Goal: Task Accomplishment & Management: Manage account settings

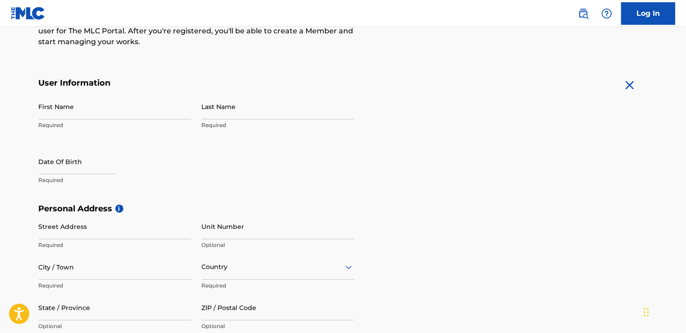
scroll to position [144, 0]
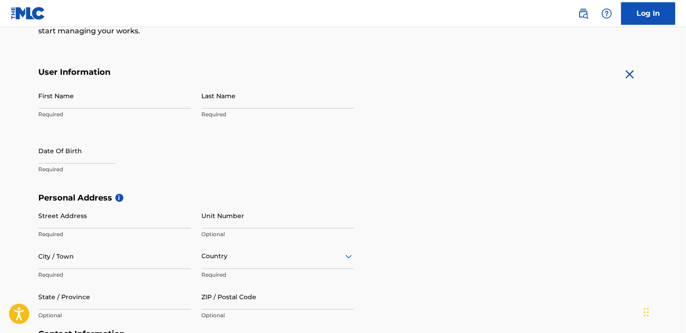
click at [80, 99] on input "First Name" at bounding box center [115, 96] width 152 height 26
type input "[PERSON_NAME]"
type input "[STREET_ADDRESS]"
type input "[GEOGRAPHIC_DATA], [GEOGRAPHIC_DATA]"
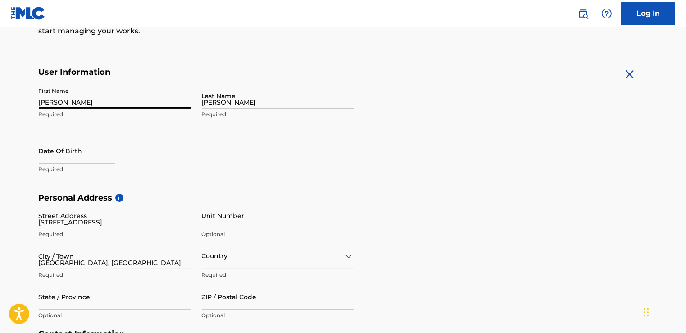
type input "[GEOGRAPHIC_DATA]"
type input "[US_STATE]"
type input "33859"
type input "1"
type input "863"
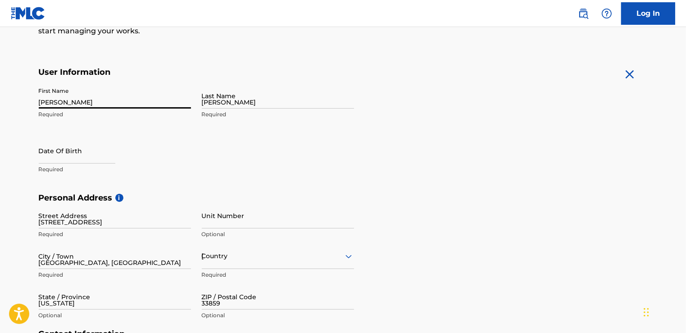
type input "7468166"
type input "[EMAIL_ADDRESS][DOMAIN_NAME]"
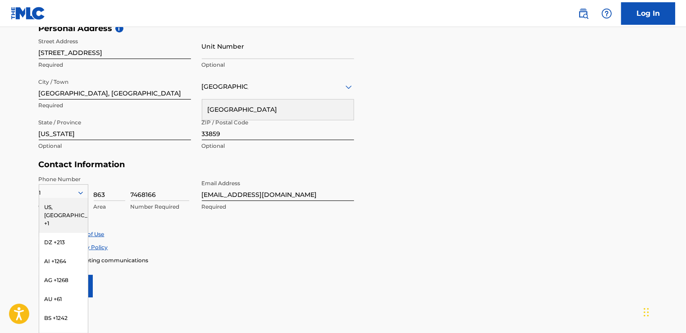
scroll to position [349, 0]
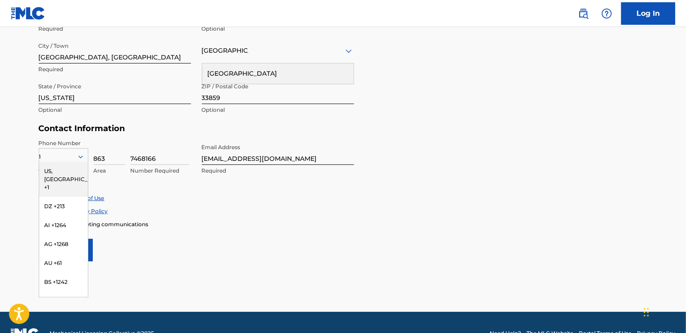
click at [263, 216] on div "Accept Terms of Use Accept Privacy Policy Enroll in marketing communications" at bounding box center [343, 211] width 609 height 34
click at [223, 204] on div "Accept Terms of Use Accept Privacy Policy Enroll in marketing communications" at bounding box center [343, 211] width 609 height 34
click at [67, 157] on div "1" at bounding box center [63, 157] width 49 height 10
click at [52, 168] on div "US, [GEOGRAPHIC_DATA] +1" at bounding box center [63, 179] width 49 height 35
click at [78, 156] on icon at bounding box center [80, 156] width 5 height 3
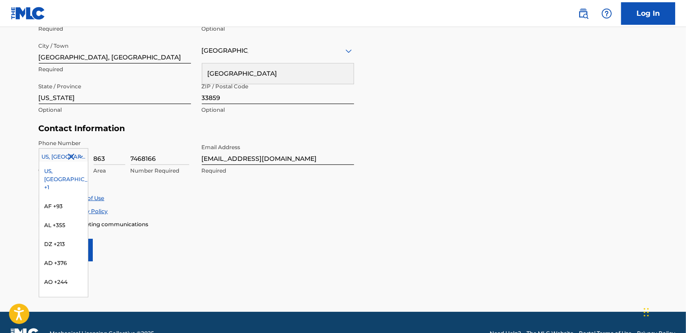
click at [49, 169] on div "US, [GEOGRAPHIC_DATA] +1" at bounding box center [63, 179] width 49 height 35
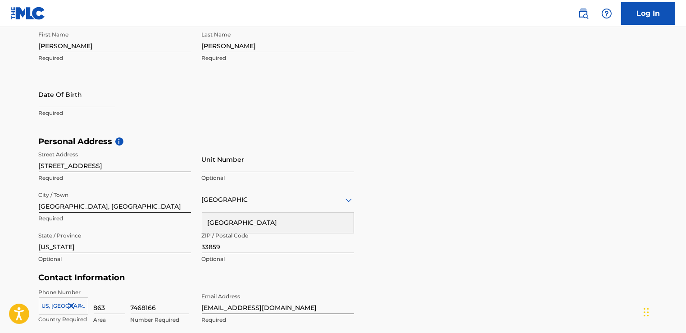
scroll to position [133, 0]
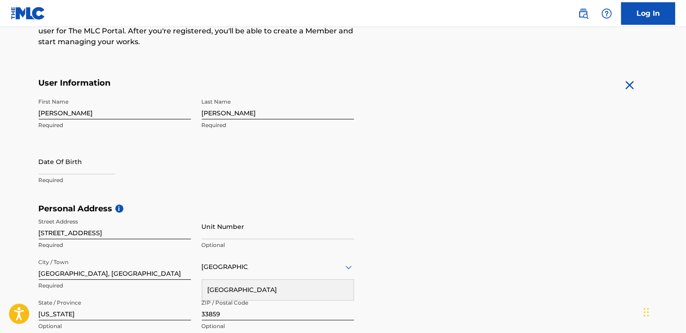
select select "7"
select select "2025"
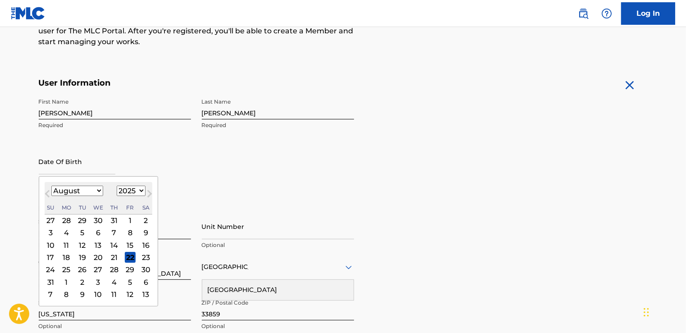
click at [67, 163] on input "text" at bounding box center [77, 162] width 77 height 26
click at [98, 191] on select "January February March April May June July August September October November De…" at bounding box center [77, 190] width 52 height 10
select select "1"
click at [51, 185] on select "January February March April May June July August September October November De…" at bounding box center [77, 190] width 52 height 10
click at [65, 257] on div "17" at bounding box center [66, 257] width 11 height 11
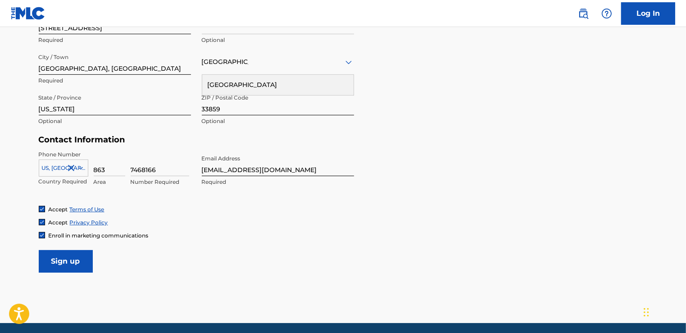
scroll to position [371, 0]
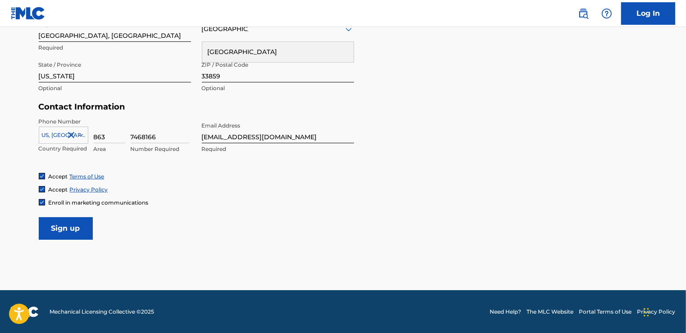
type input "[DATE]"
click at [71, 231] on input "Sign up" at bounding box center [66, 228] width 54 height 23
click at [141, 138] on input "7468166" at bounding box center [160, 131] width 59 height 26
click at [174, 178] on div "Accept Terms of Use" at bounding box center [343, 176] width 609 height 8
click at [78, 134] on icon at bounding box center [80, 135] width 5 height 3
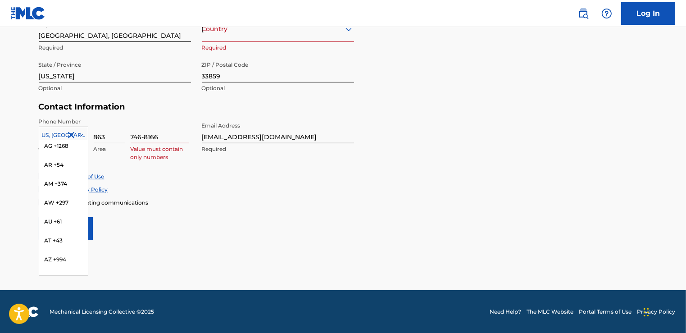
scroll to position [0, 0]
click at [63, 145] on div "US, [GEOGRAPHIC_DATA] +1" at bounding box center [63, 157] width 49 height 35
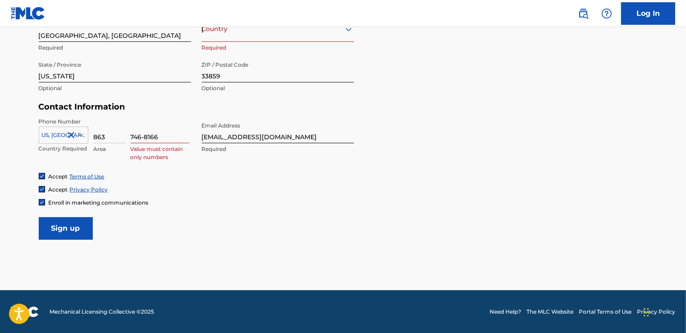
click at [114, 131] on input "863" at bounding box center [110, 131] width 32 height 26
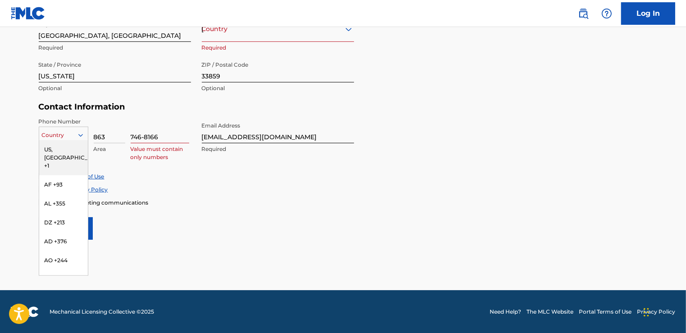
click at [47, 135] on div at bounding box center [63, 135] width 49 height 10
click at [60, 149] on div "US, [GEOGRAPHIC_DATA] +1" at bounding box center [63, 157] width 49 height 35
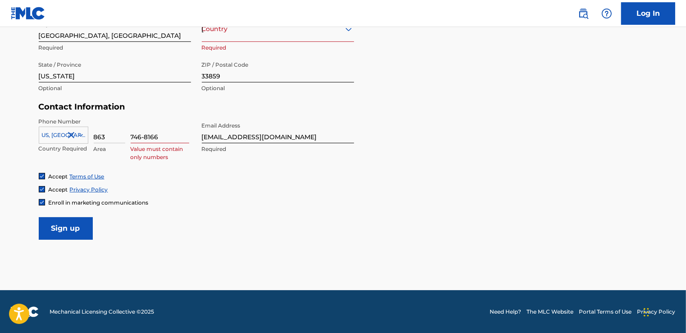
click at [145, 139] on input "746-8166" at bounding box center [160, 131] width 59 height 26
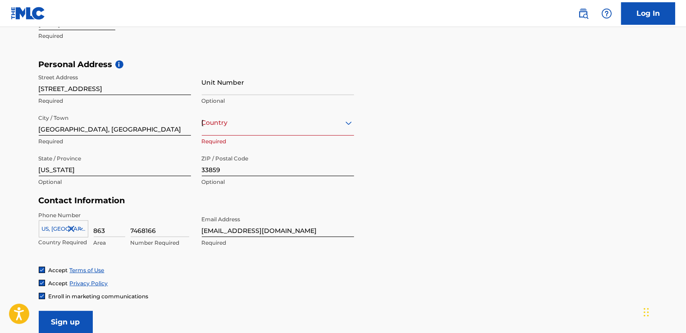
scroll to position [263, 0]
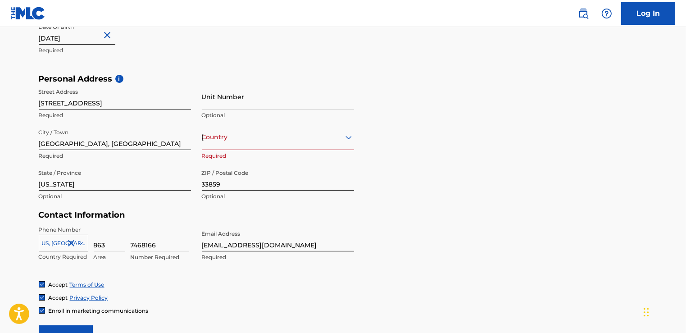
type input "7468166"
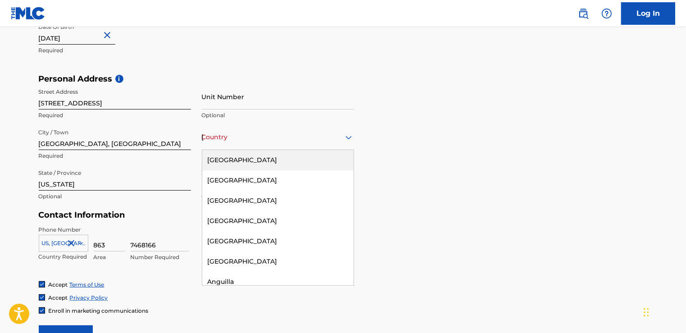
click at [230, 141] on div "[GEOGRAPHIC_DATA]" at bounding box center [278, 136] width 152 height 11
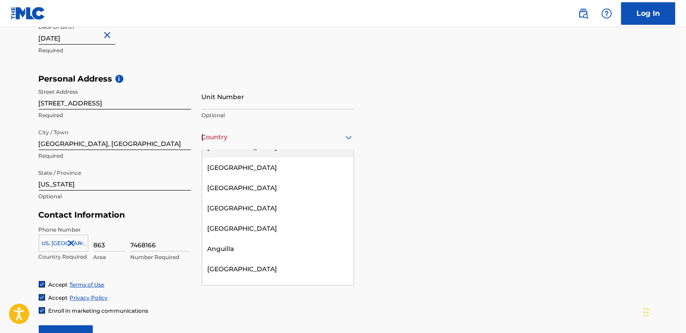
scroll to position [0, 0]
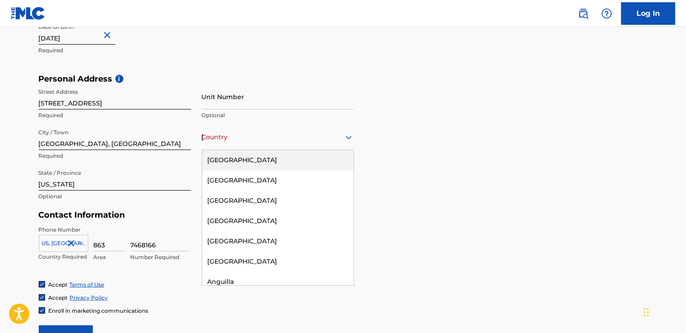
click at [227, 160] on div "[GEOGRAPHIC_DATA]" at bounding box center [277, 160] width 151 height 20
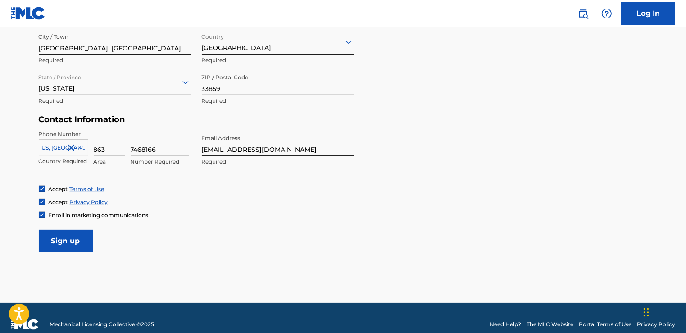
scroll to position [371, 0]
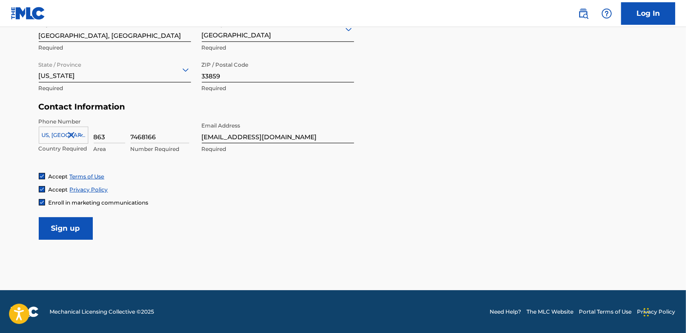
click at [63, 221] on input "Sign up" at bounding box center [66, 228] width 54 height 23
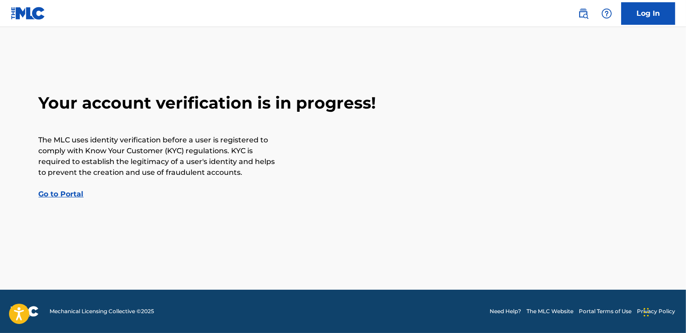
click at [62, 193] on link "Go to Portal" at bounding box center [61, 194] width 45 height 9
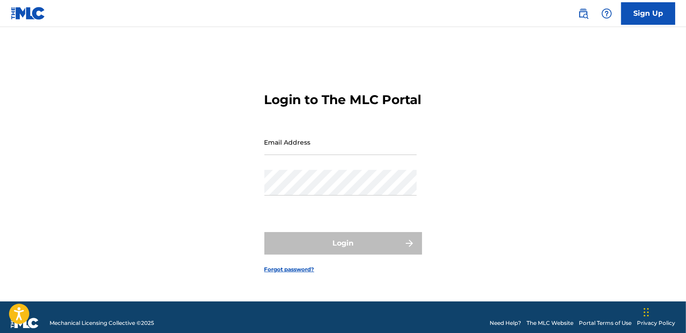
click at [310, 151] on input "Email Address" at bounding box center [340, 142] width 152 height 26
type input "[EMAIL_ADDRESS][DOMAIN_NAME]"
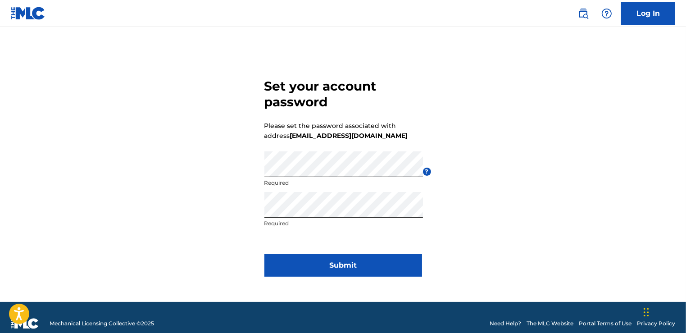
click at [351, 263] on button "Submit" at bounding box center [343, 265] width 158 height 23
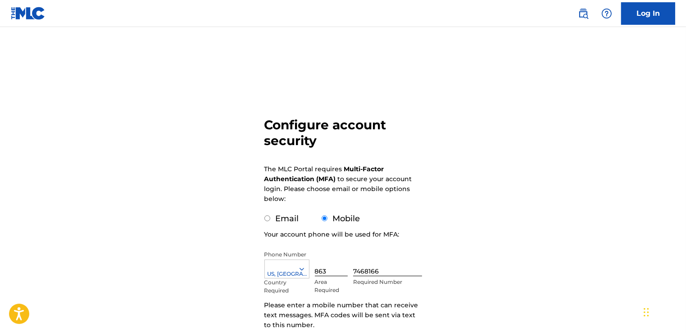
drag, startPoint x: 475, startPoint y: 130, endPoint x: 475, endPoint y: 92, distance: 37.8
click at [475, 127] on div "Configure account security The MLC Portal requires Multi-Factor Authentication …" at bounding box center [343, 220] width 630 height 340
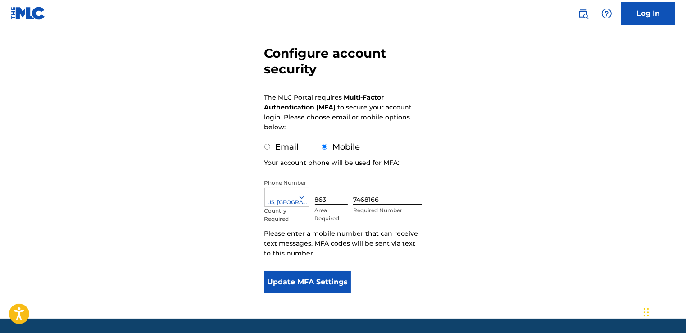
scroll to position [72, 0]
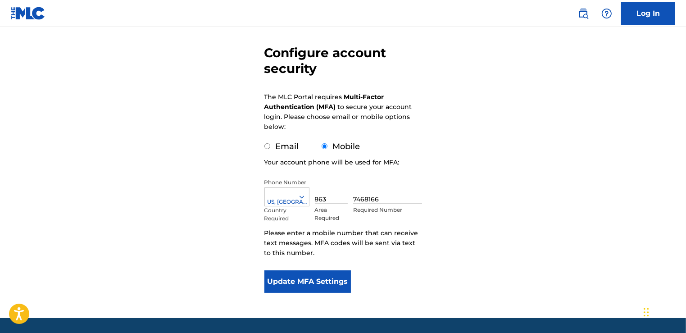
click at [267, 146] on input "Email" at bounding box center [267, 146] width 6 height 6
radio input "true"
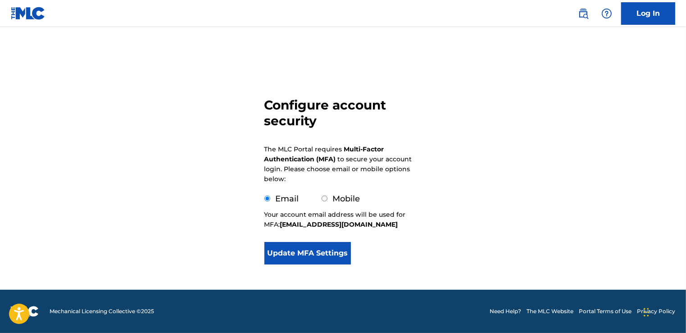
click at [298, 256] on button "Update MFA Settings" at bounding box center [307, 253] width 87 height 23
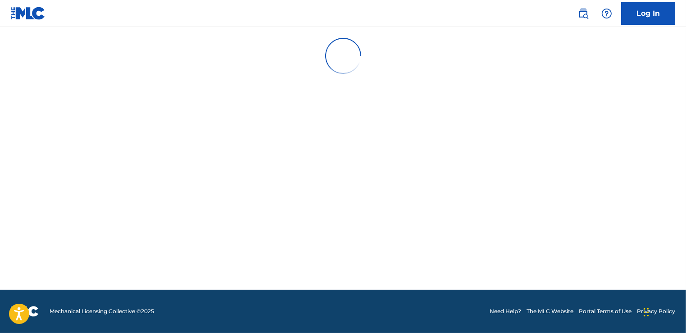
scroll to position [0, 0]
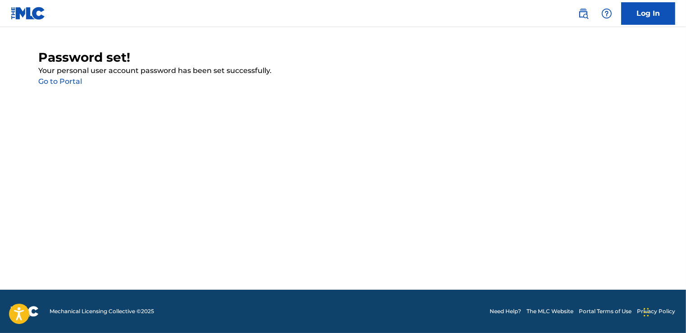
click at [54, 81] on link "Go to Portal" at bounding box center [61, 81] width 44 height 9
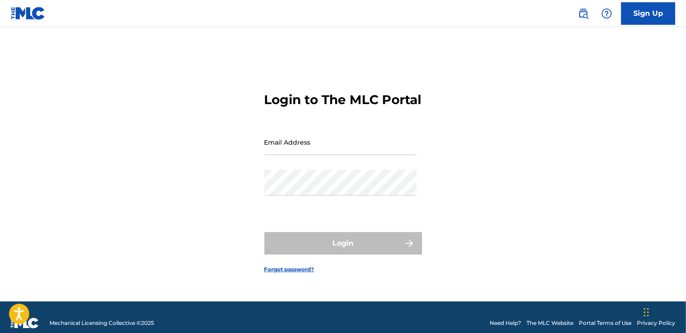
type input "[EMAIL_ADDRESS][DOMAIN_NAME]"
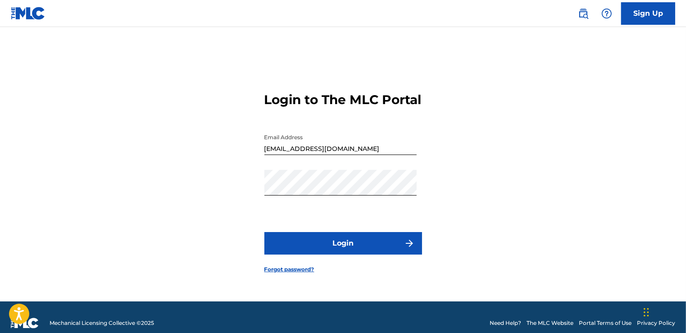
click at [352, 253] on button "Login" at bounding box center [343, 243] width 158 height 23
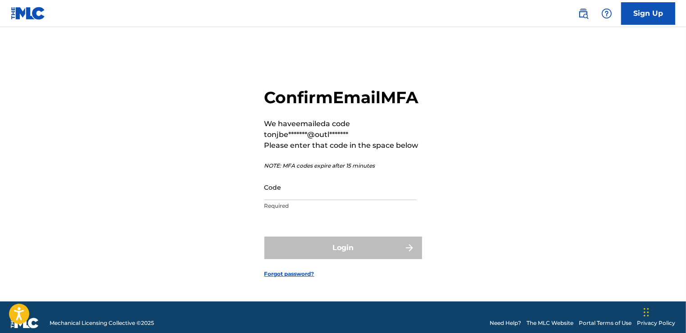
click at [288, 200] on input "Code" at bounding box center [340, 187] width 152 height 26
paste input "264654"
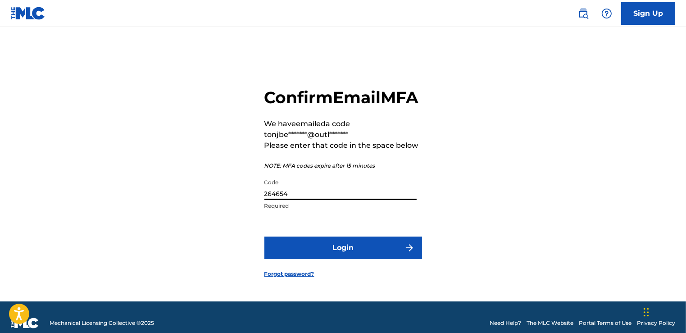
type input "264654"
click at [298, 257] on button "Login" at bounding box center [343, 247] width 158 height 23
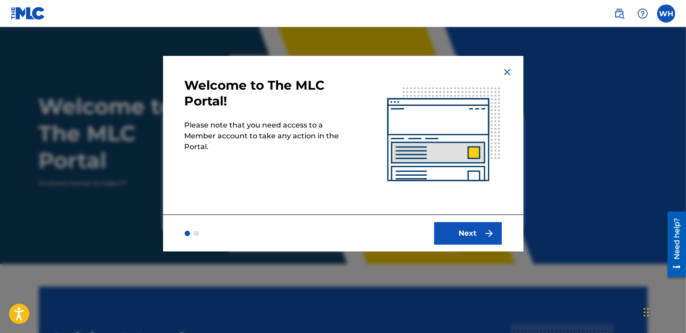
click at [469, 235] on button "Next" at bounding box center [468, 233] width 68 height 23
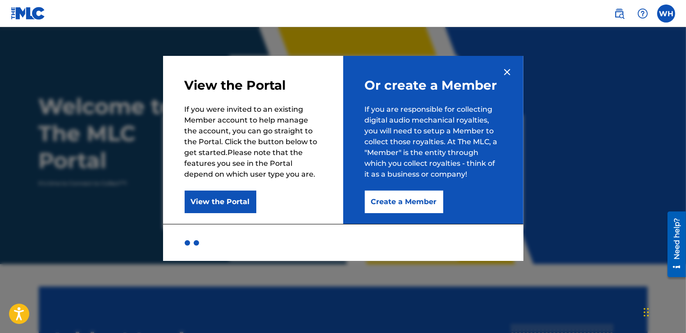
click at [214, 200] on button "View the Portal" at bounding box center [221, 201] width 72 height 23
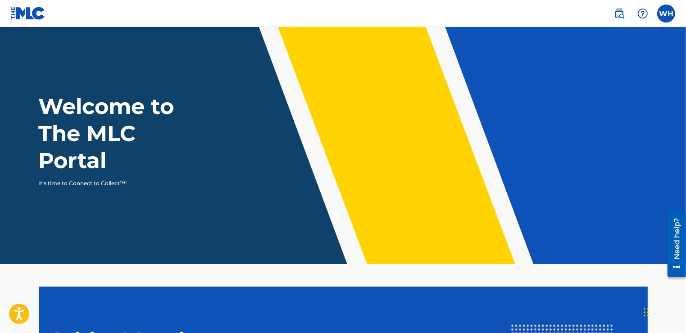
click at [669, 15] on label at bounding box center [666, 14] width 18 height 18
click at [666, 14] on input "WH [PERSON_NAME] [EMAIL_ADDRESS][DOMAIN_NAME] Notification Preferences Profile …" at bounding box center [666, 14] width 0 height 0
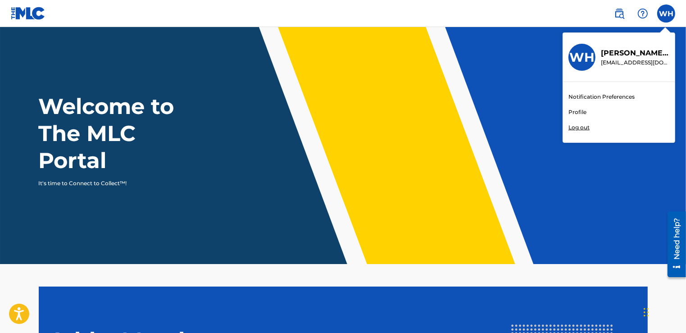
click at [596, 95] on link "Notification Preferences" at bounding box center [601, 97] width 66 height 8
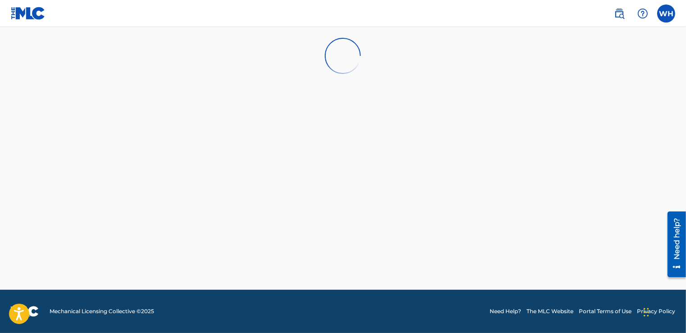
click at [30, 16] on img at bounding box center [28, 13] width 35 height 13
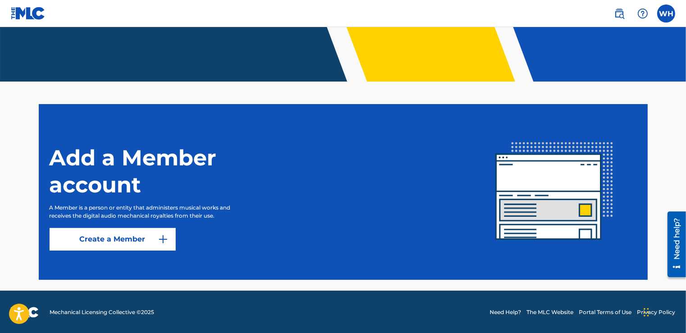
scroll to position [183, 0]
